Goal: Task Accomplishment & Management: Use online tool/utility

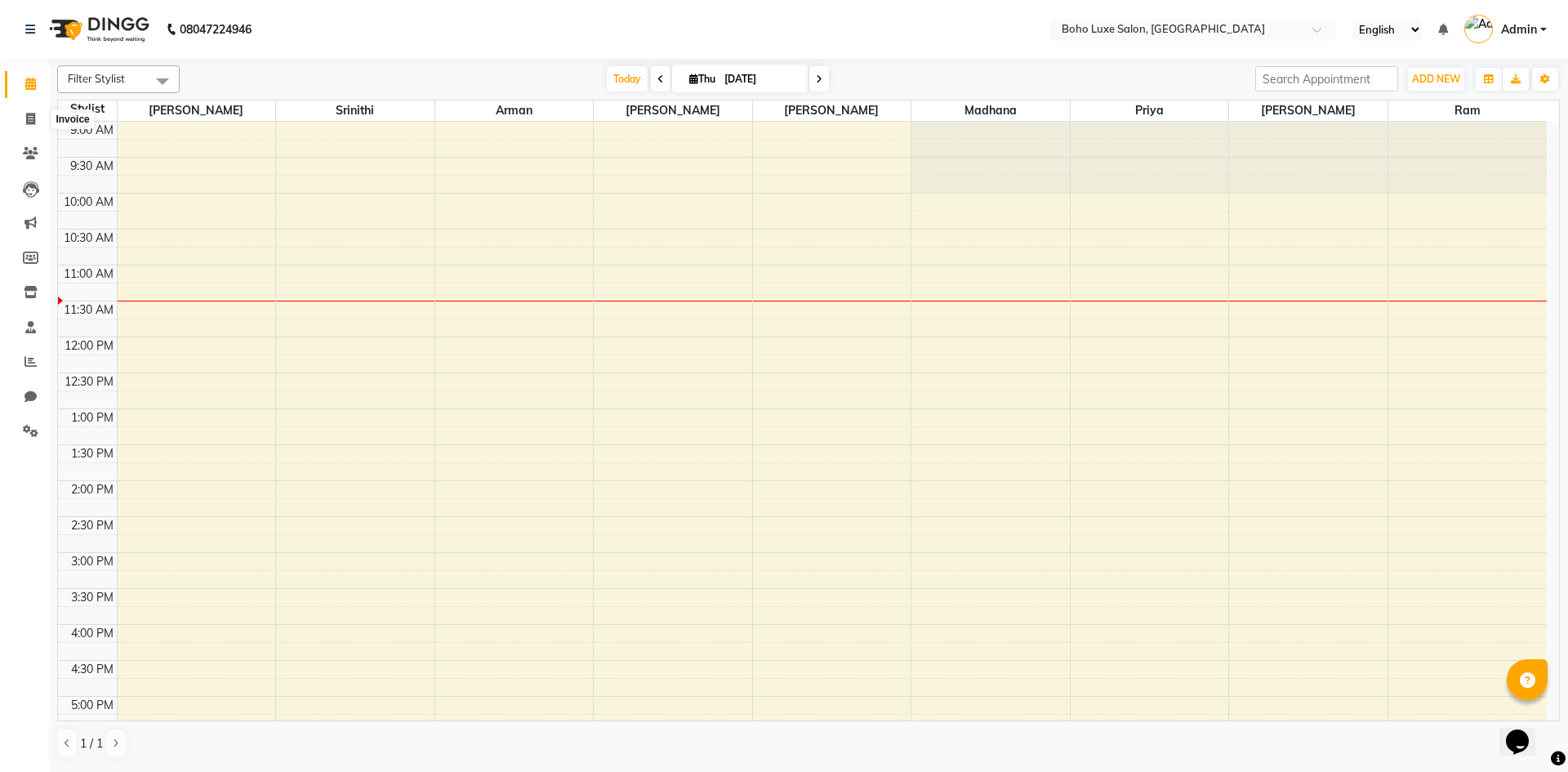
click at [30, 113] on icon at bounding box center [31, 119] width 9 height 12
select select "service"
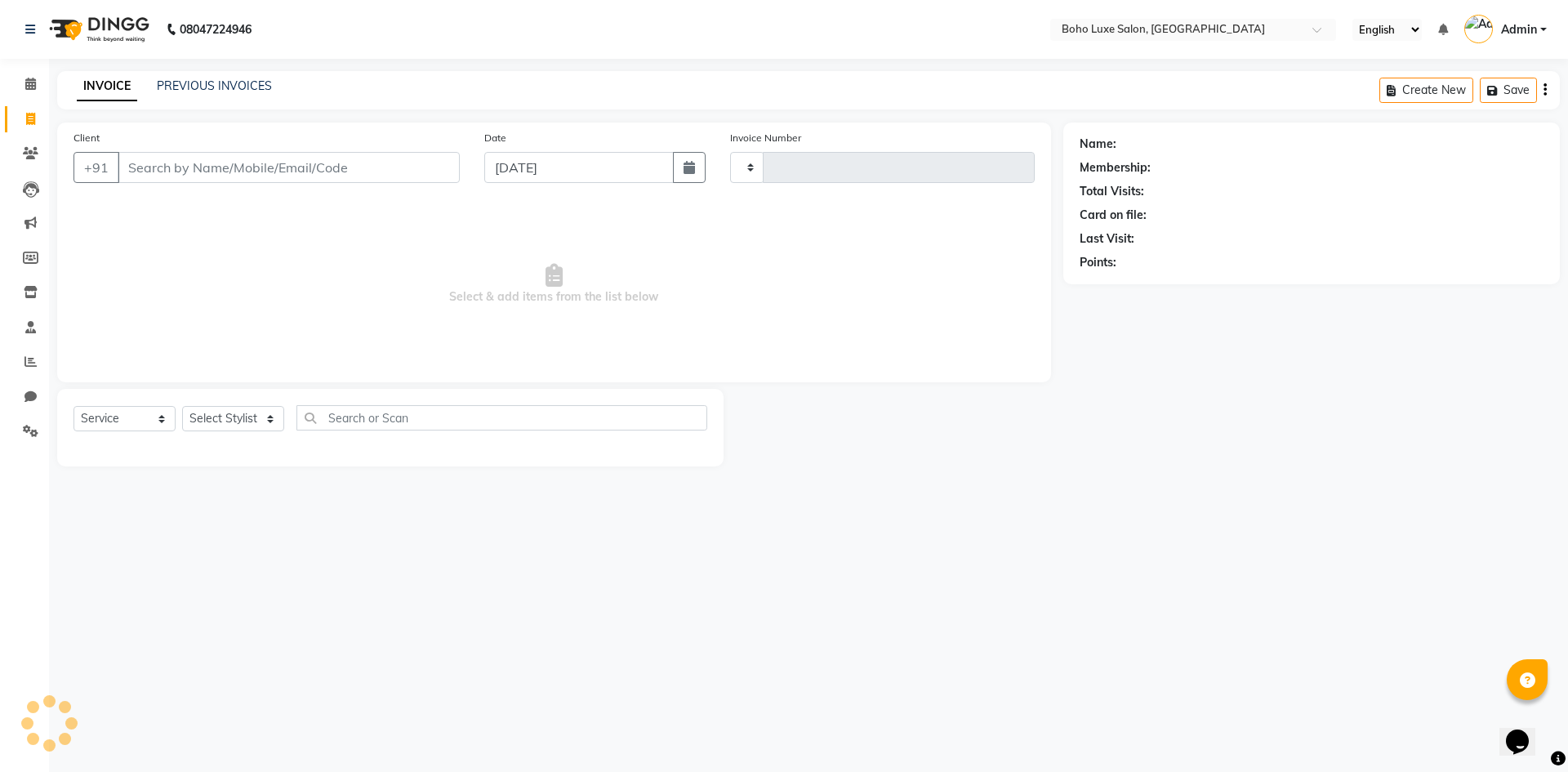
type input "0920"
select select "7694"
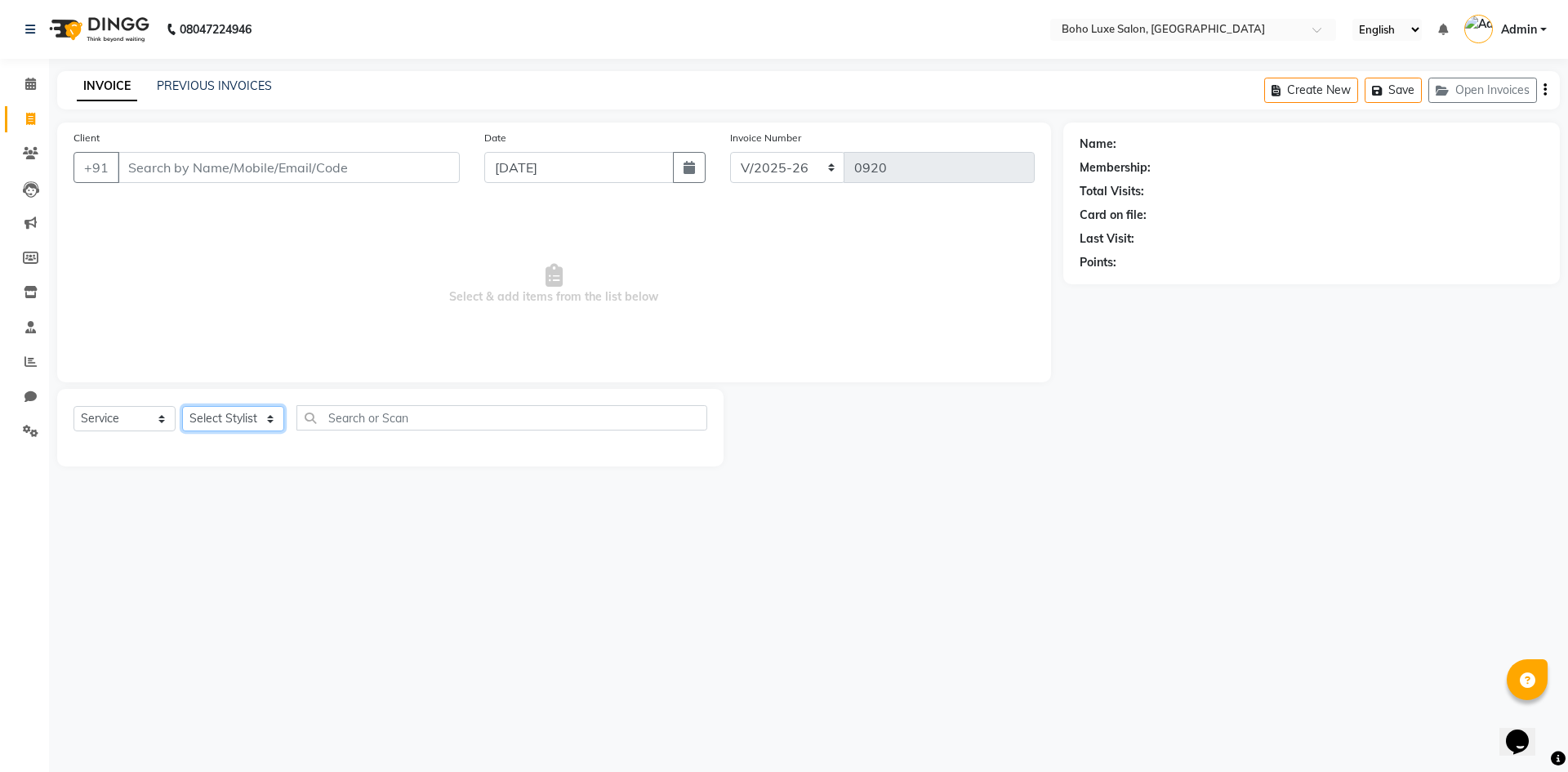
click at [254, 418] on select "Select Stylist [PERSON_NAME] [PERSON_NAME] [PERSON_NAME] [PERSON_NAME] [PERSON_…" at bounding box center [233, 419] width 102 height 25
click at [182, 406] on select "Select Stylist [PERSON_NAME] [PERSON_NAME] [PERSON_NAME] [PERSON_NAME] [PERSON_…" at bounding box center [233, 419] width 102 height 25
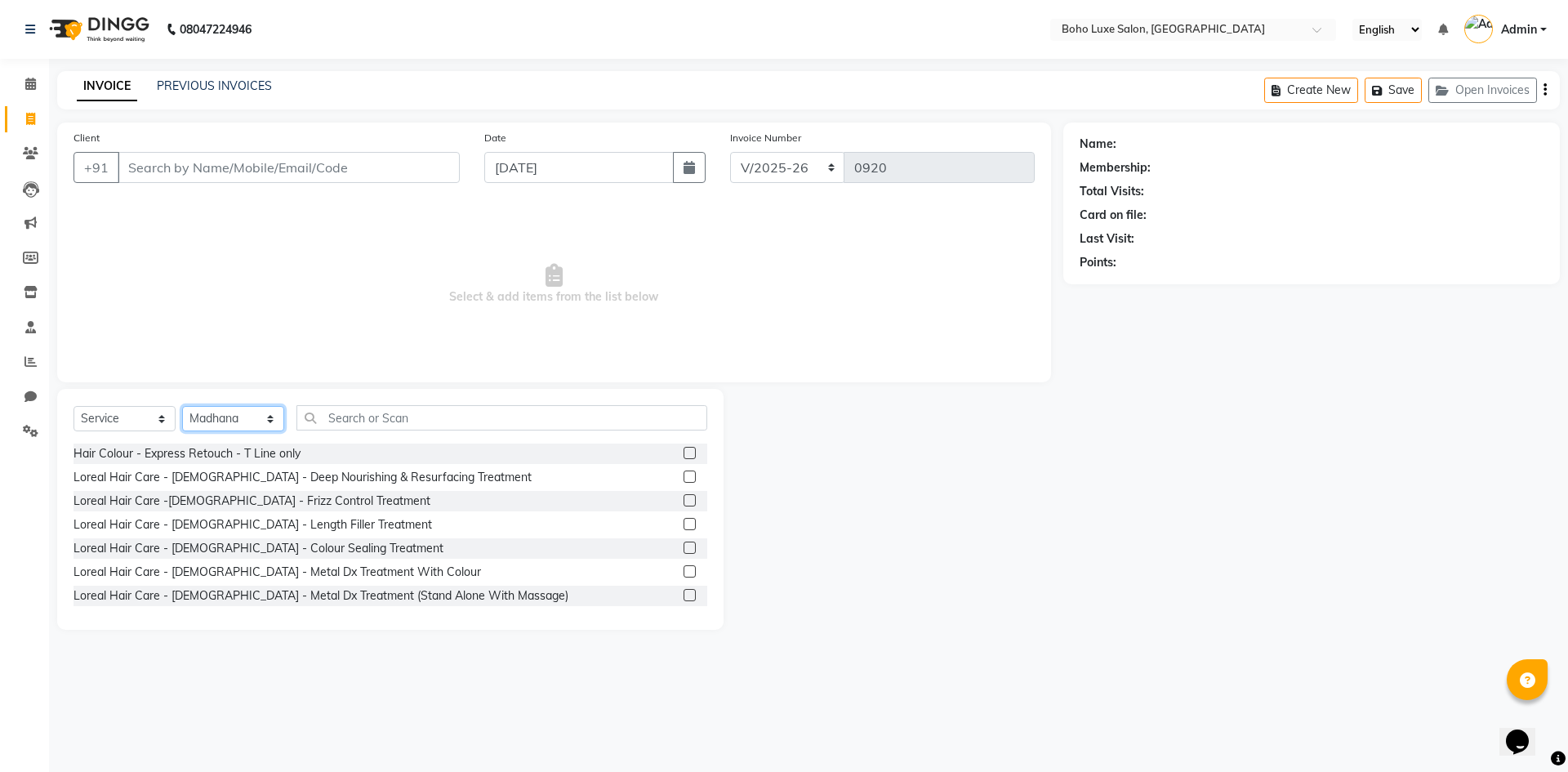
click at [261, 416] on select "Select Stylist [PERSON_NAME] [PERSON_NAME] [PERSON_NAME] [PERSON_NAME] [PERSON_…" at bounding box center [233, 419] width 102 height 25
select select "84056"
click at [182, 406] on select "Select Stylist [PERSON_NAME] [PERSON_NAME] [PERSON_NAME] [PERSON_NAME] [PERSON_…" at bounding box center [233, 419] width 102 height 25
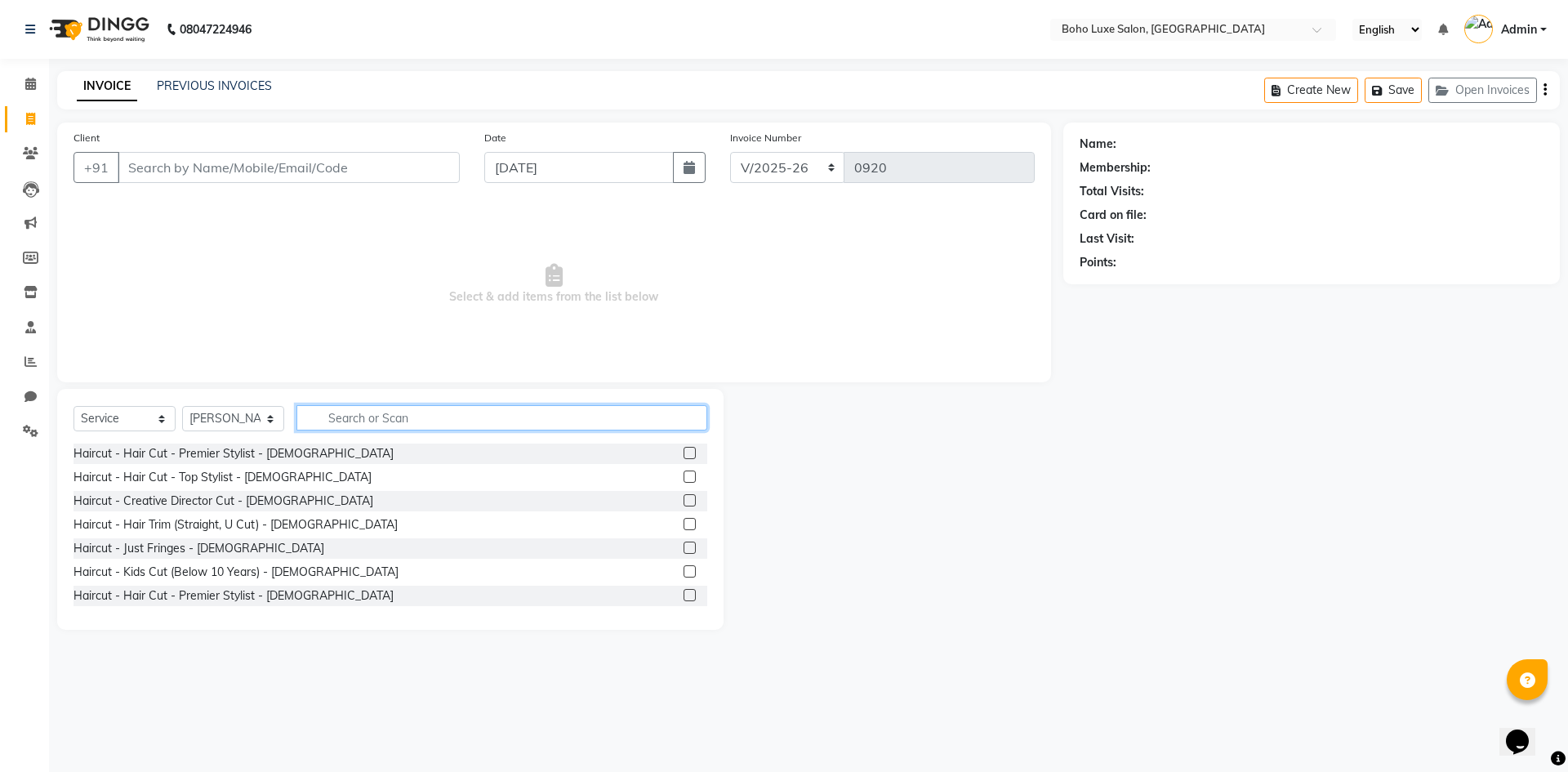
click at [323, 421] on input "text" at bounding box center [501, 418] width 411 height 25
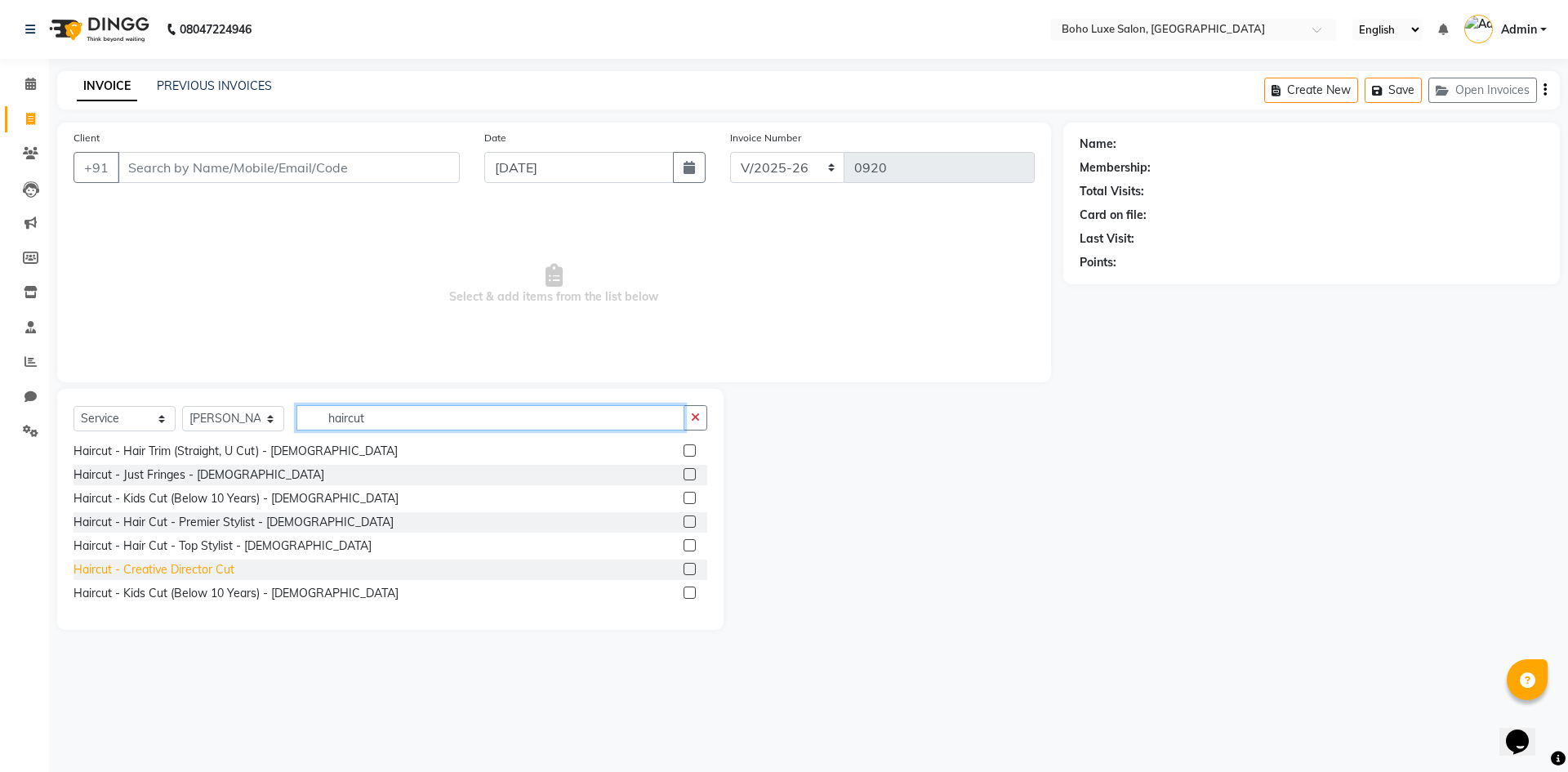
type input "haircut"
click at [119, 573] on div "Haircut - Creative Director Cut" at bounding box center [154, 570] width 161 height 18
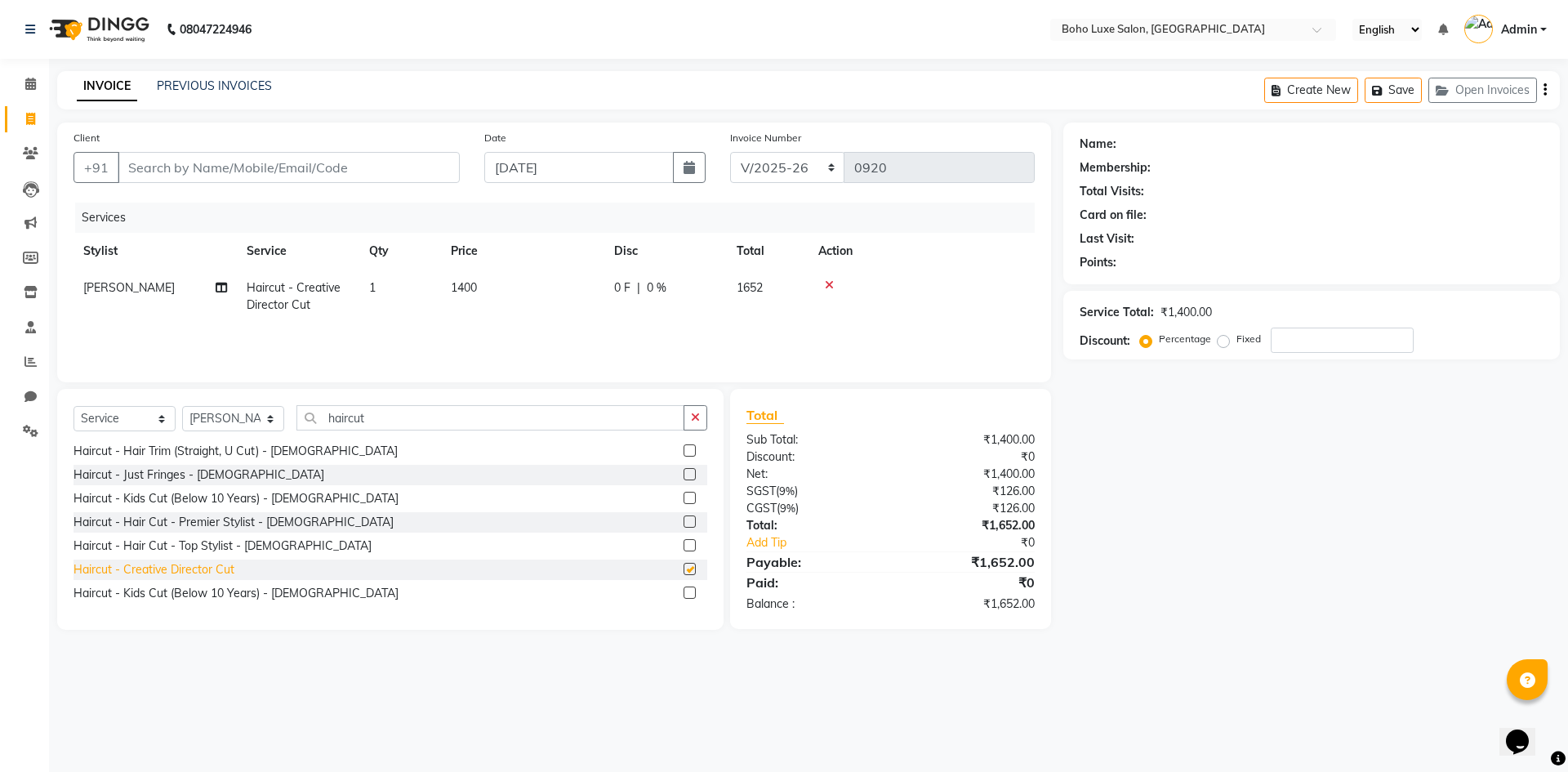
checkbox input "false"
click at [376, 419] on input "haircut" at bounding box center [490, 418] width 388 height 25
type input "h"
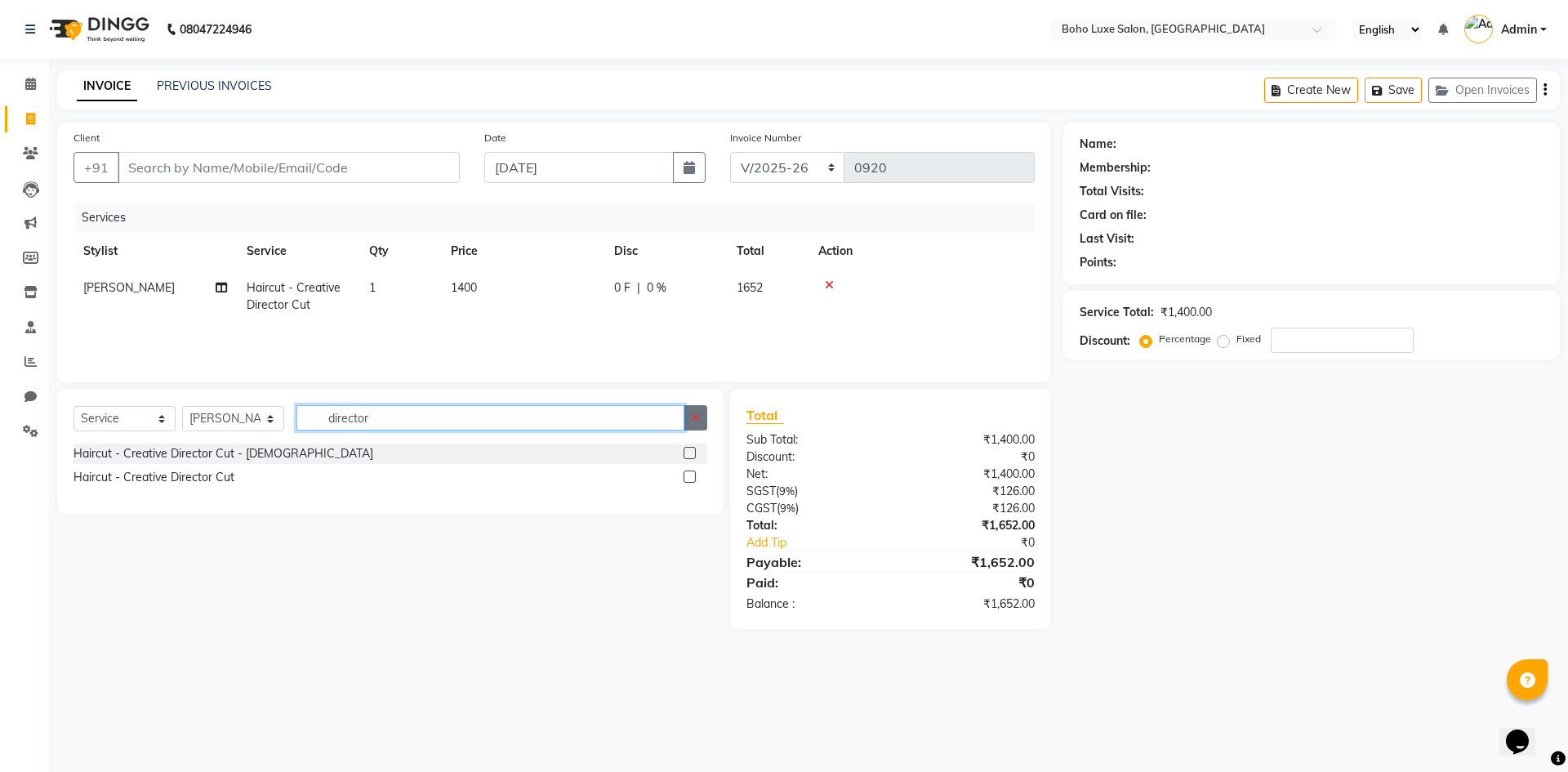
type input "director"
click at [689, 418] on button "button" at bounding box center [695, 418] width 24 height 25
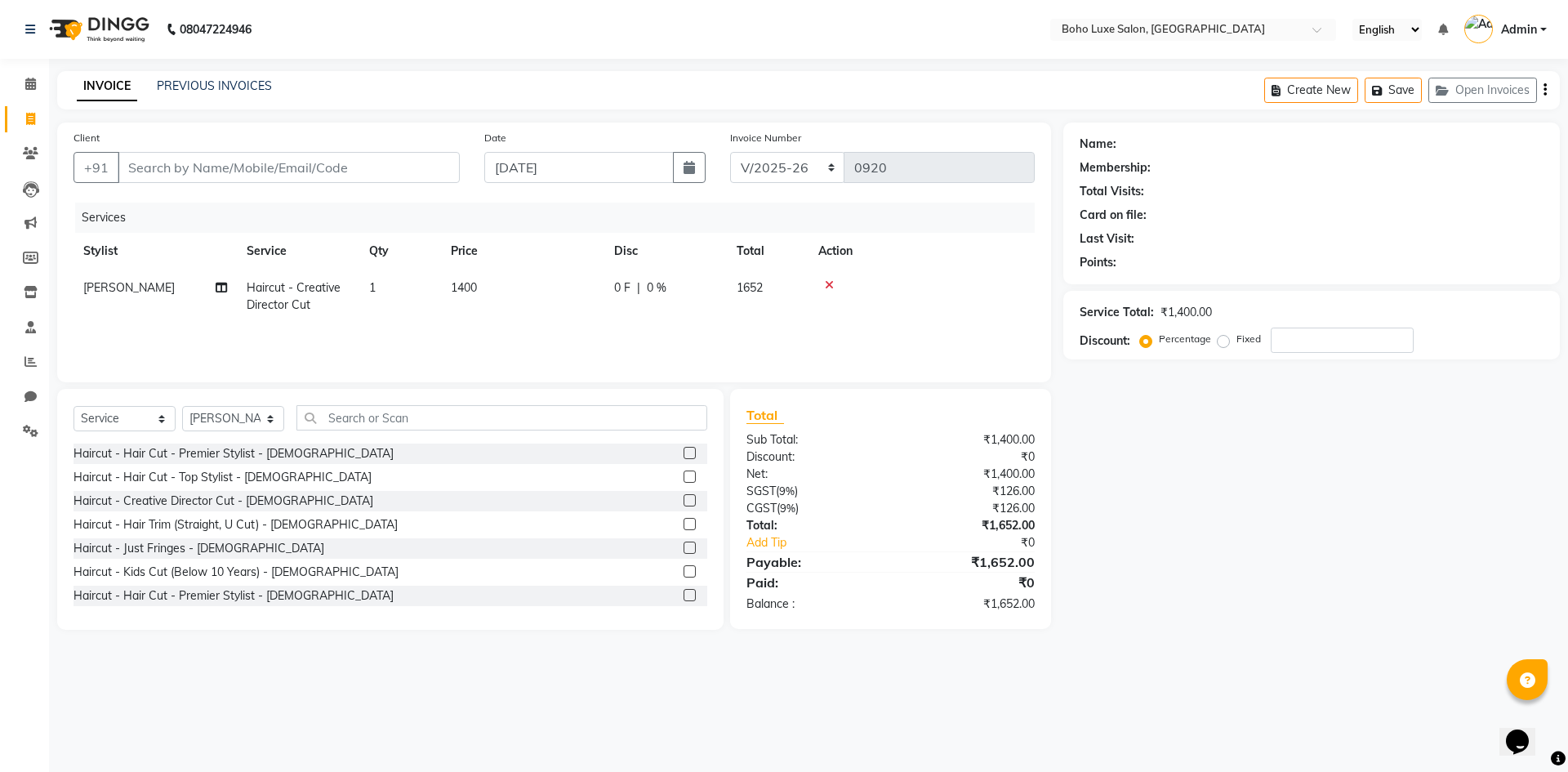
click at [1330, 551] on div "Name: Membership: Total Visits: Card on file: Last Visit: Points: Service Total…" at bounding box center [1317, 375] width 509 height 507
click at [249, 165] on input "Client" at bounding box center [288, 167] width 342 height 31
type input "+"
type input "0"
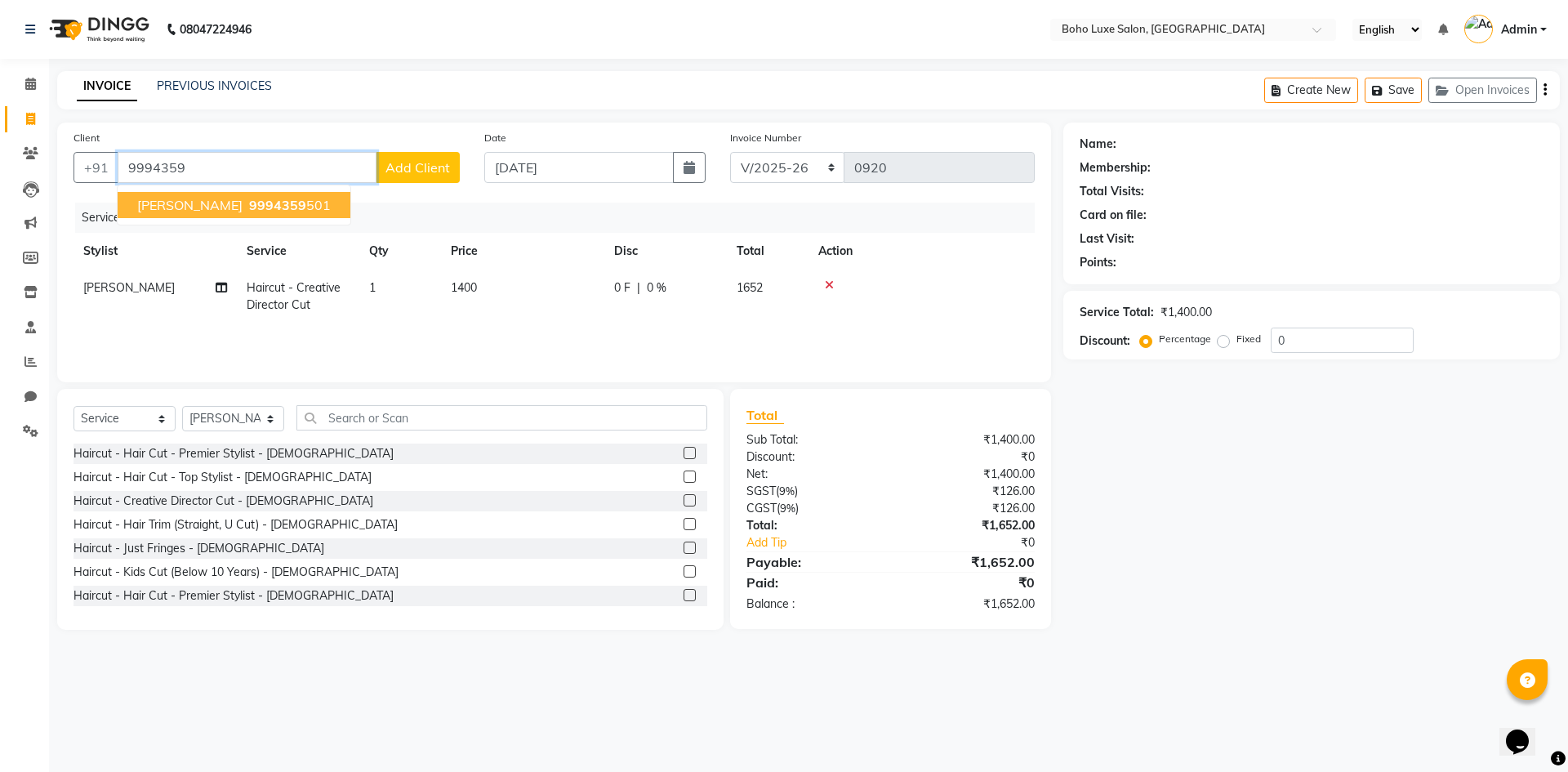
click at [249, 200] on span "9994359" at bounding box center [277, 205] width 57 height 17
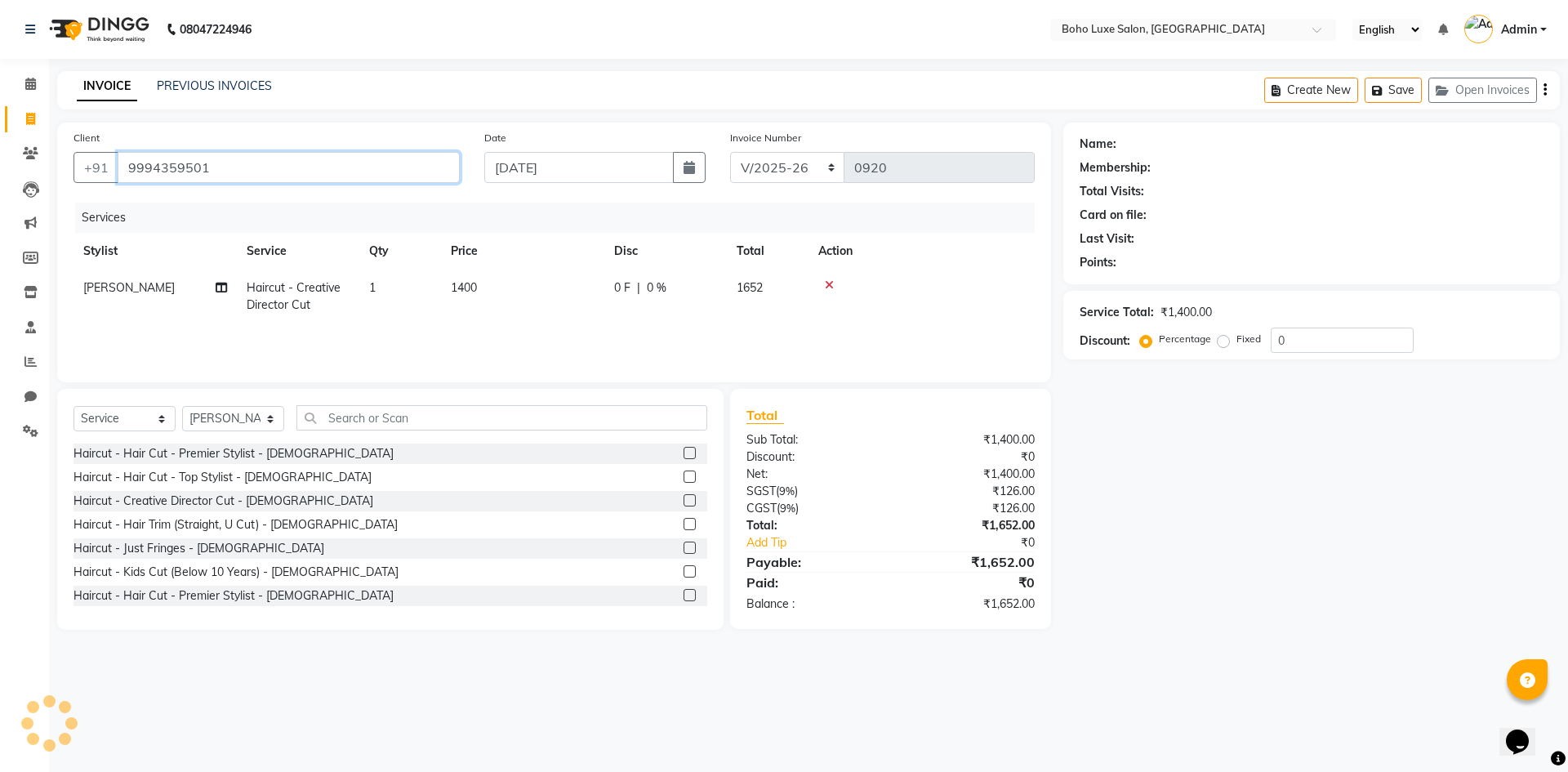
type input "9994359501"
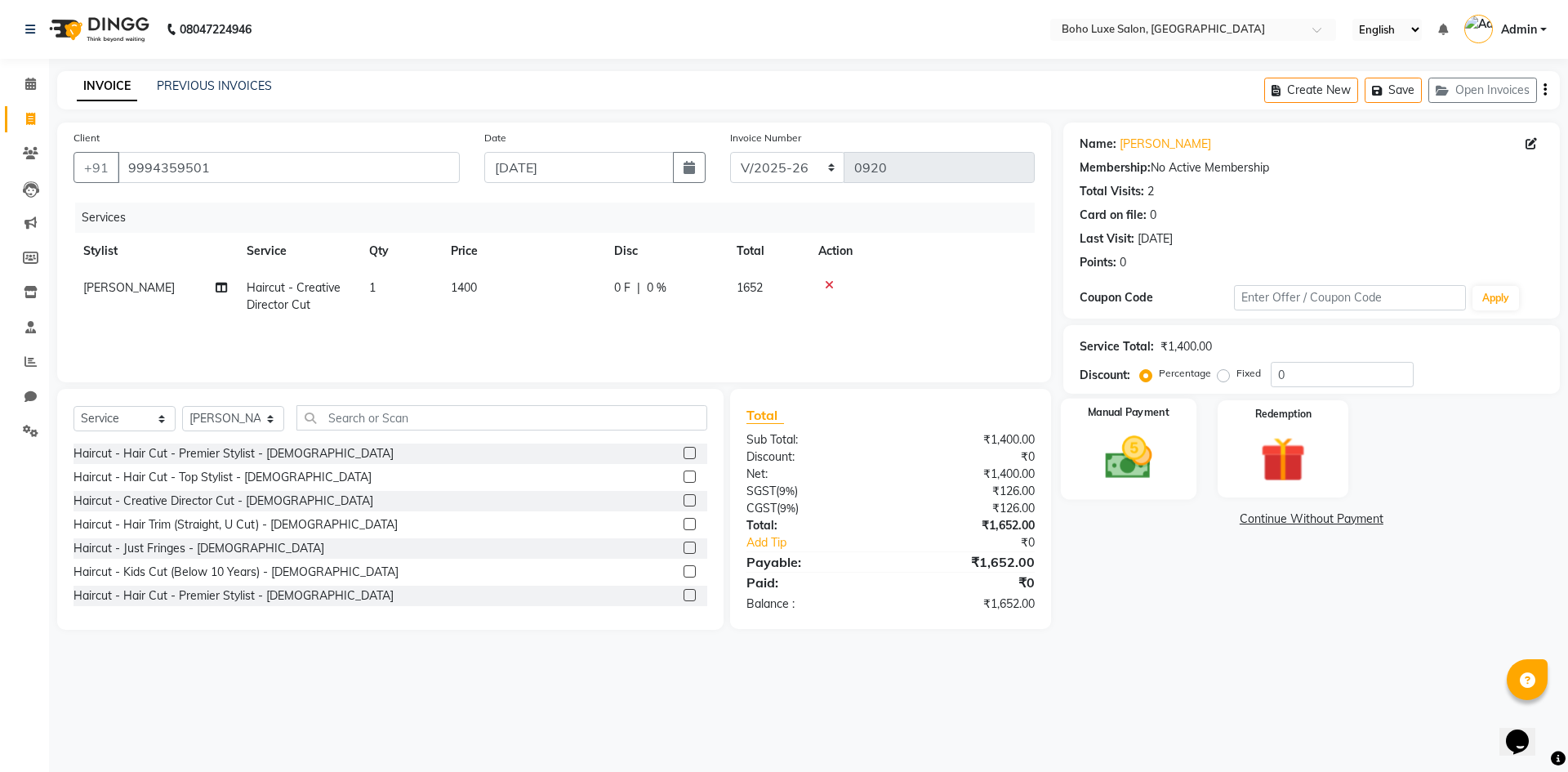
click at [1151, 446] on img at bounding box center [1128, 456] width 76 height 54
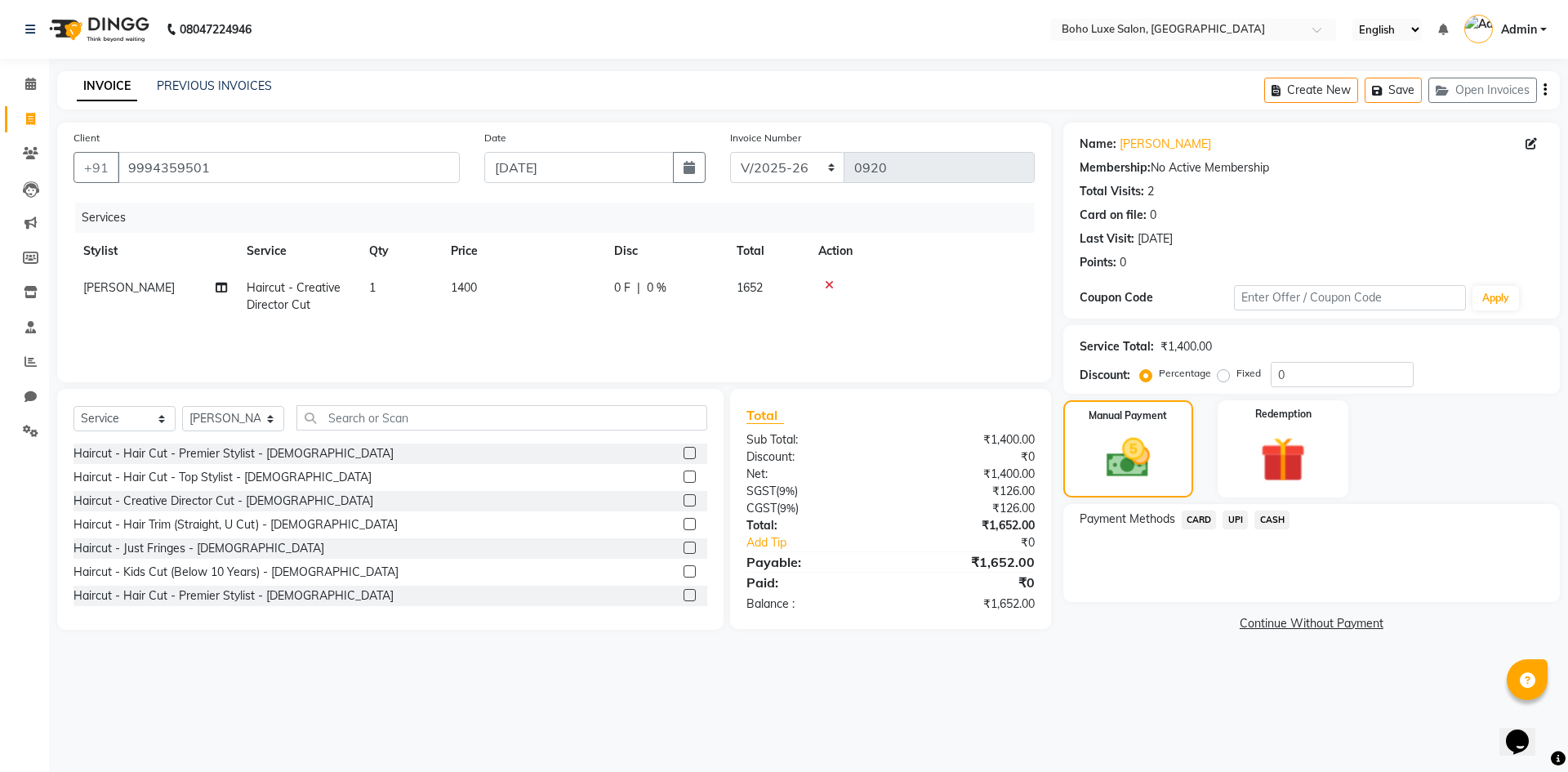
click at [1232, 517] on span "UPI" at bounding box center [1235, 519] width 26 height 18
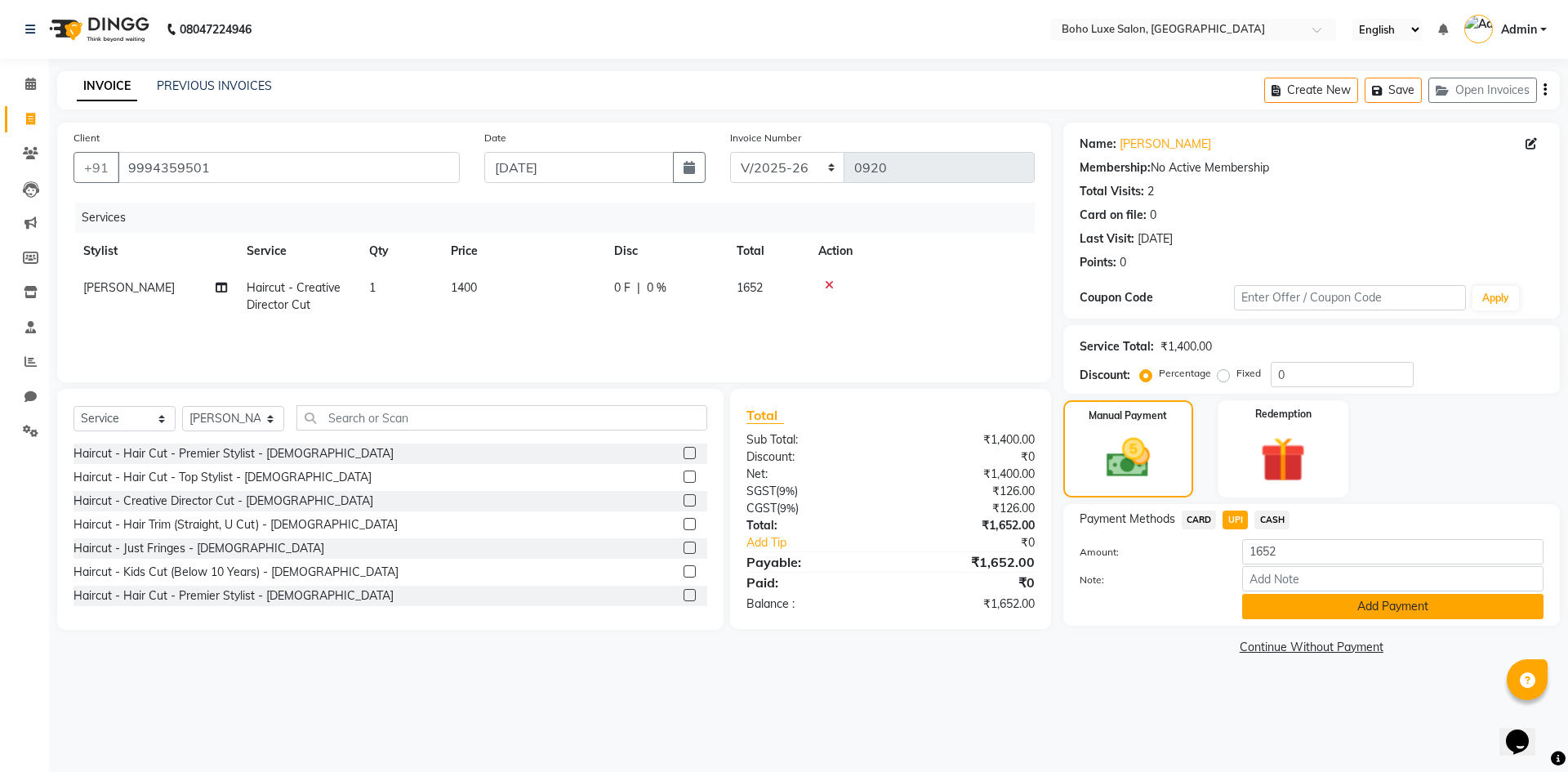
click at [1433, 607] on button "Add Payment" at bounding box center [1392, 606] width 302 height 25
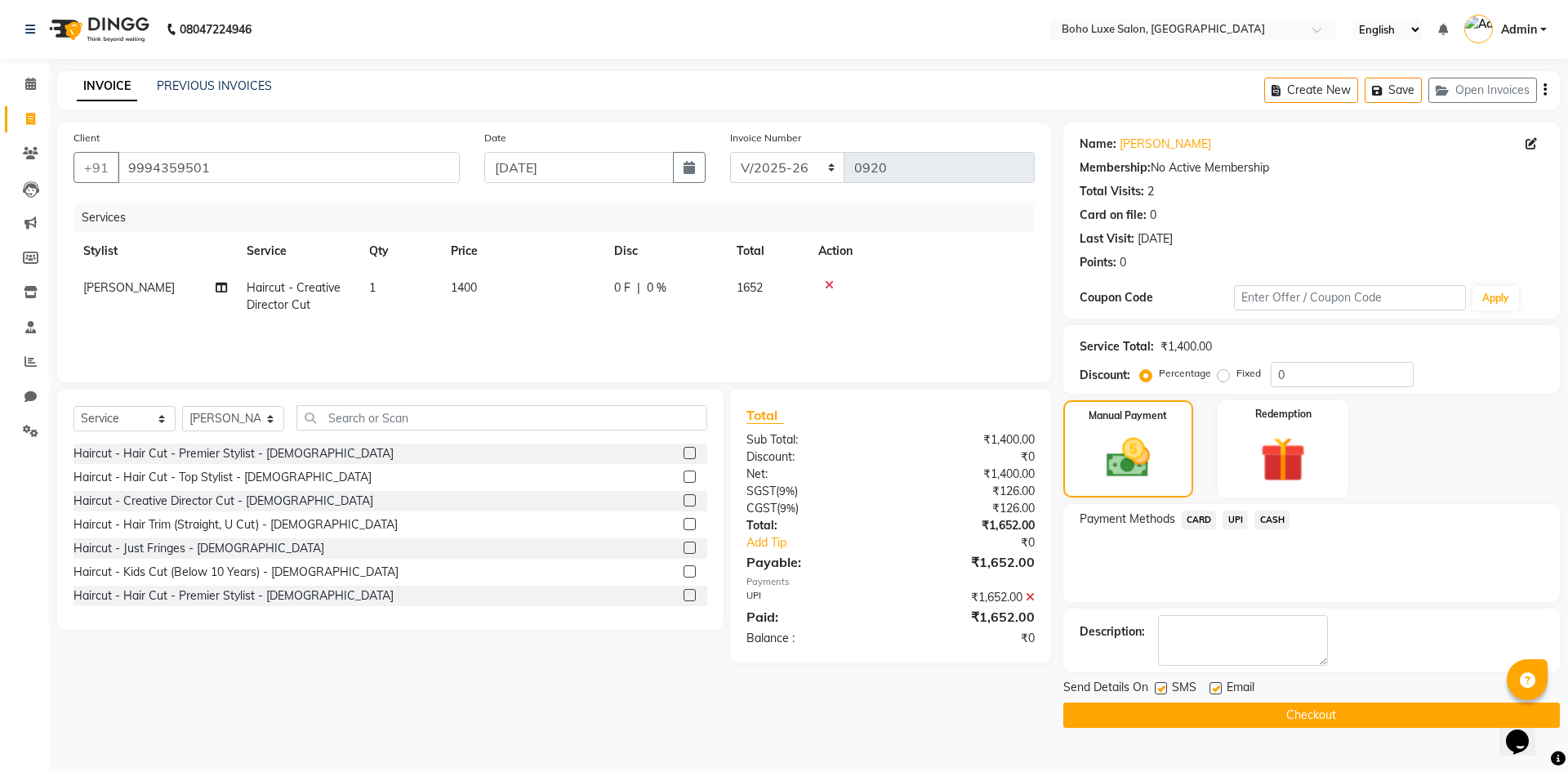
click at [1217, 684] on label at bounding box center [1215, 688] width 12 height 12
click at [1217, 684] on input "checkbox" at bounding box center [1214, 688] width 11 height 11
checkbox input "false"
click at [1389, 717] on button "Checkout" at bounding box center [1311, 715] width 497 height 25
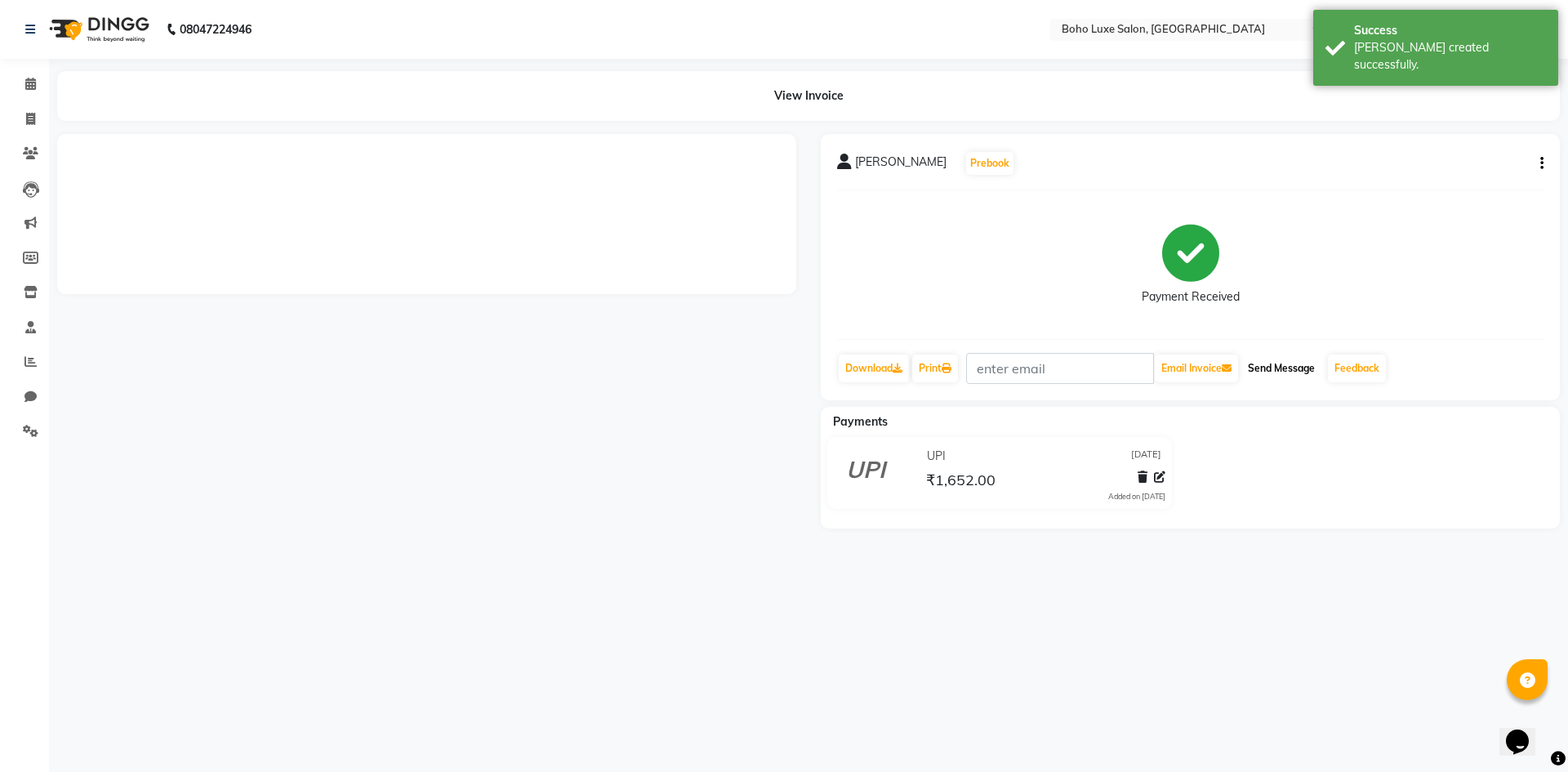
click at [1302, 372] on button "Send Message" at bounding box center [1280, 368] width 80 height 28
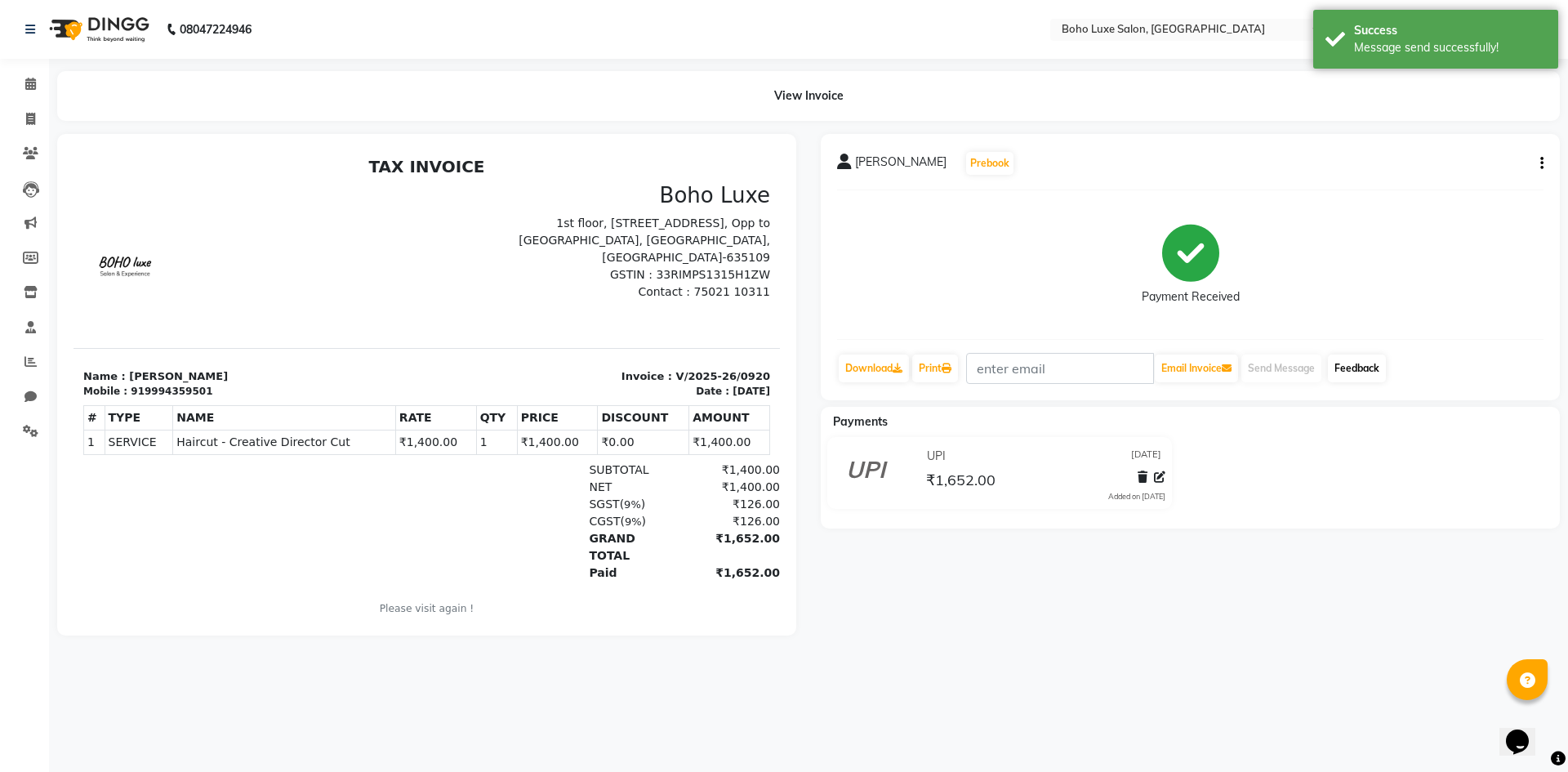
click at [1385, 371] on link "Feedback" at bounding box center [1357, 368] width 58 height 28
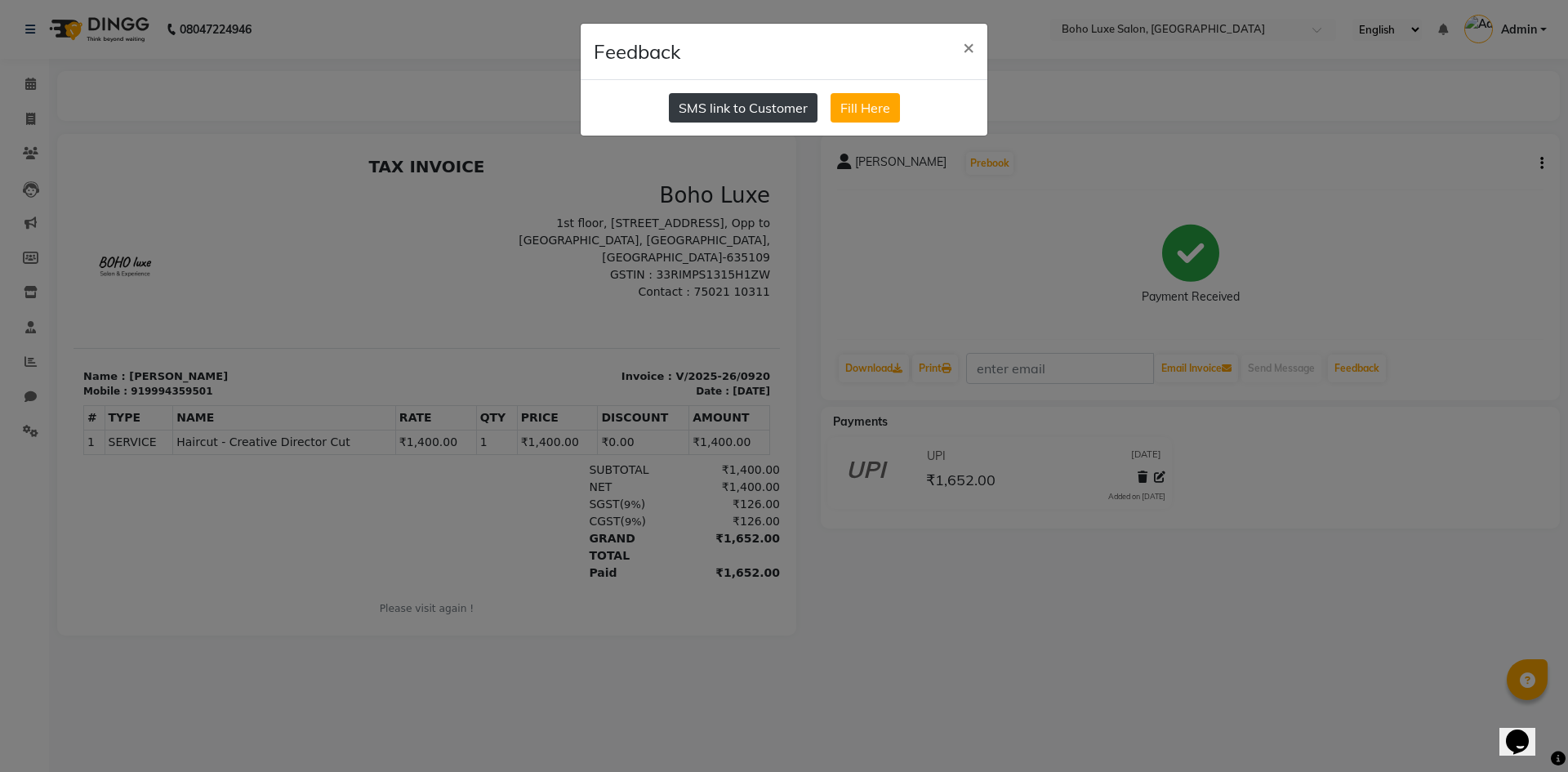
click at [755, 108] on button "SMS link to Customer" at bounding box center [743, 107] width 149 height 29
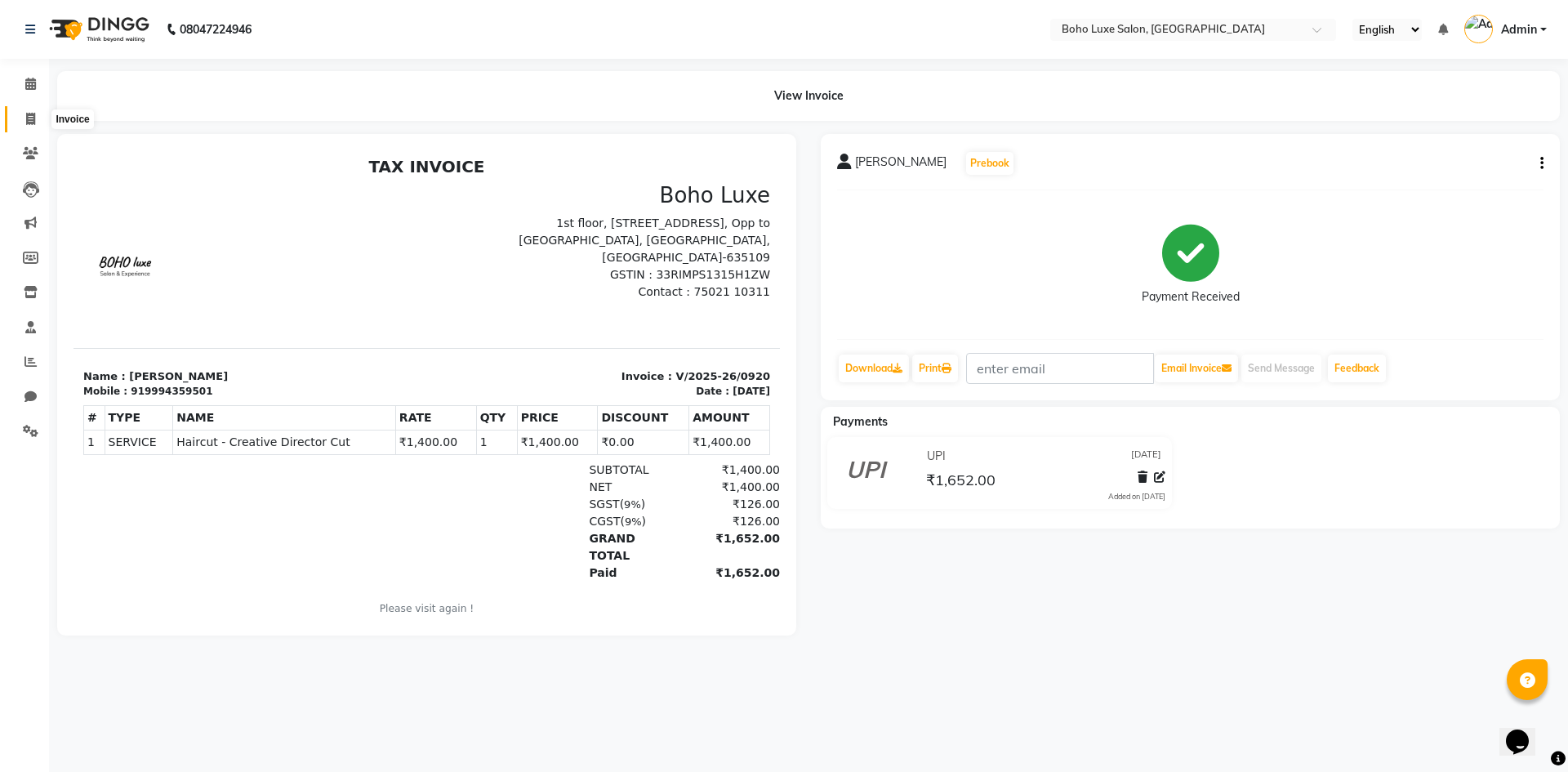
click at [27, 121] on icon at bounding box center [31, 119] width 9 height 12
select select "service"
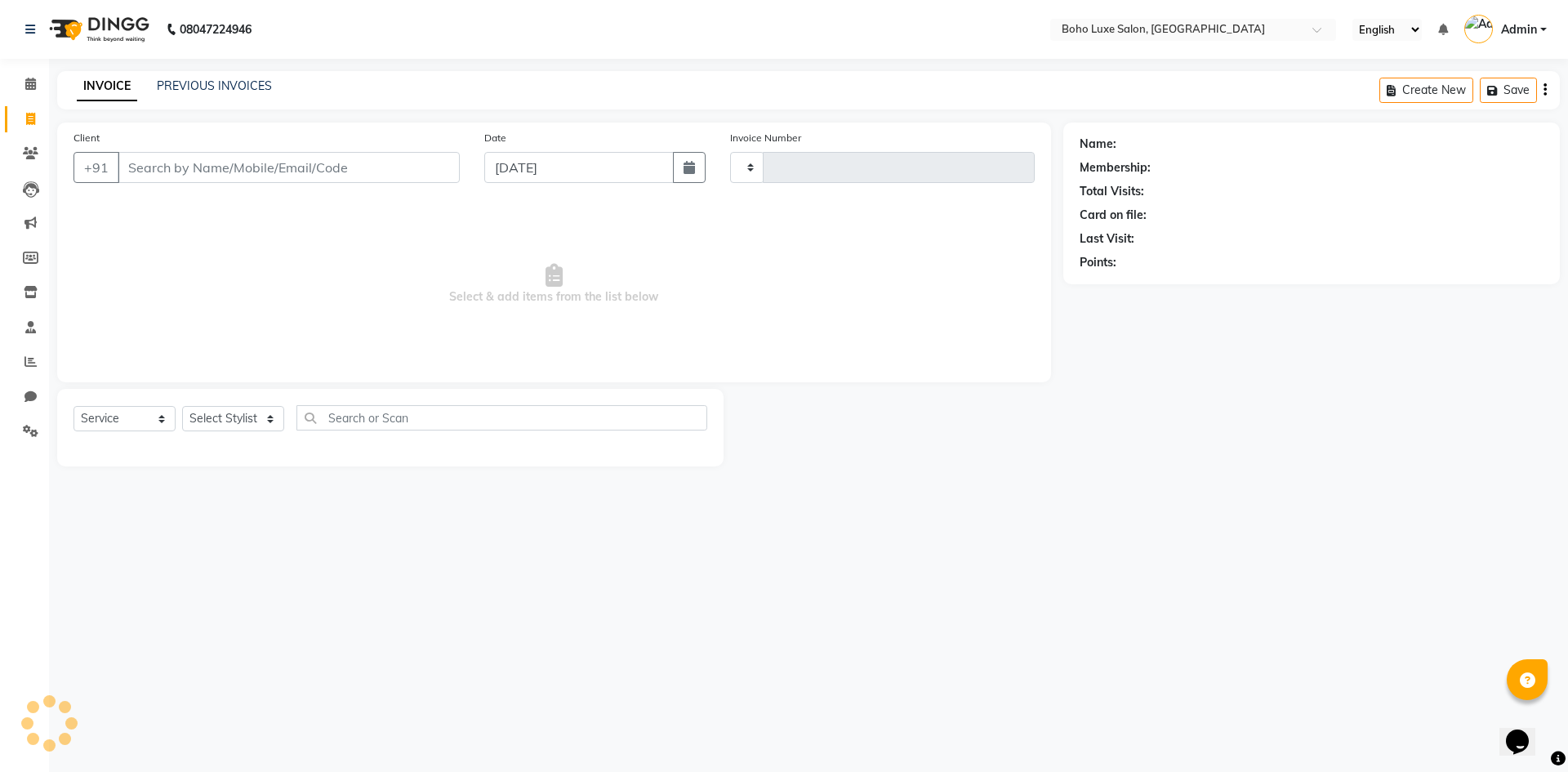
type input "0921"
select select "7694"
